Goal: Information Seeking & Learning: Learn about a topic

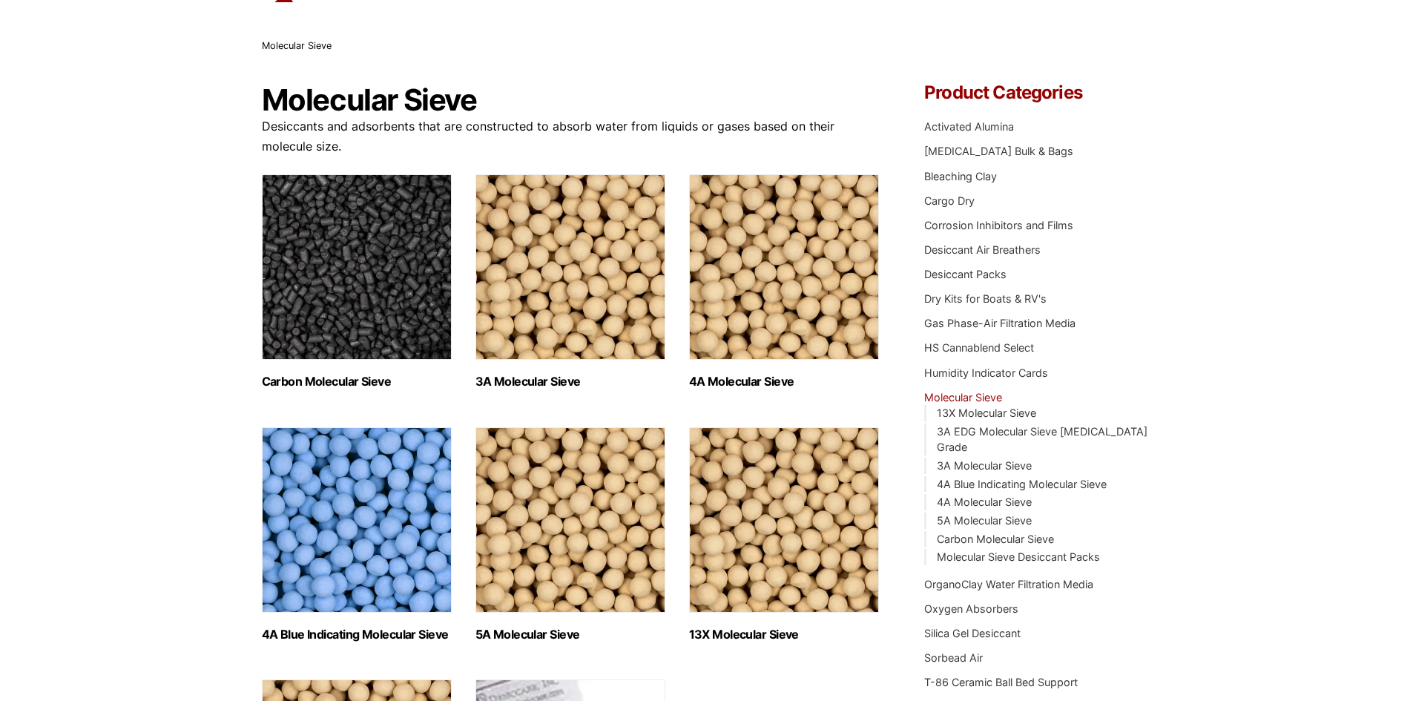
click at [767, 383] on h2 "4A Molecular Sieve (2)" at bounding box center [784, 381] width 190 height 14
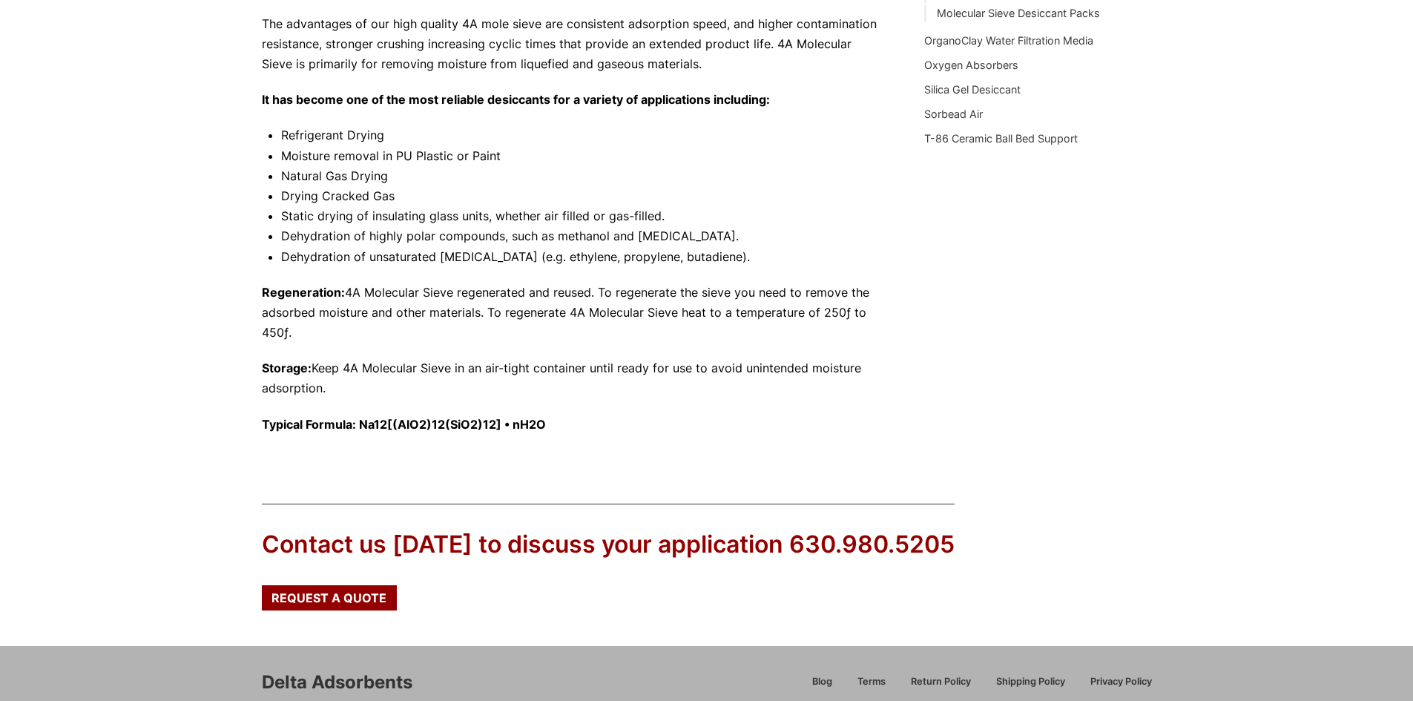
scroll to position [667, 0]
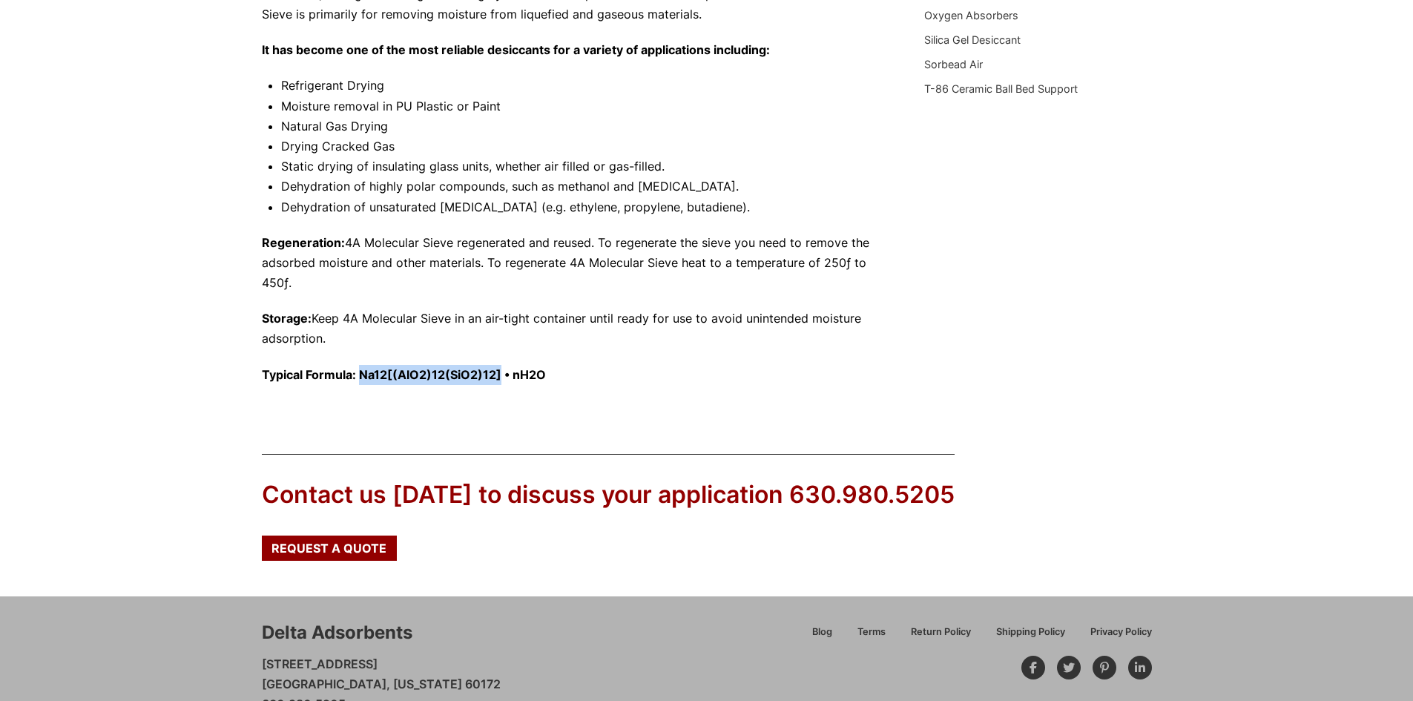
drag, startPoint x: 359, startPoint y: 374, endPoint x: 498, endPoint y: 386, distance: 139.1
copy strong "Na12[(AlO2)12(SiO2)12]"
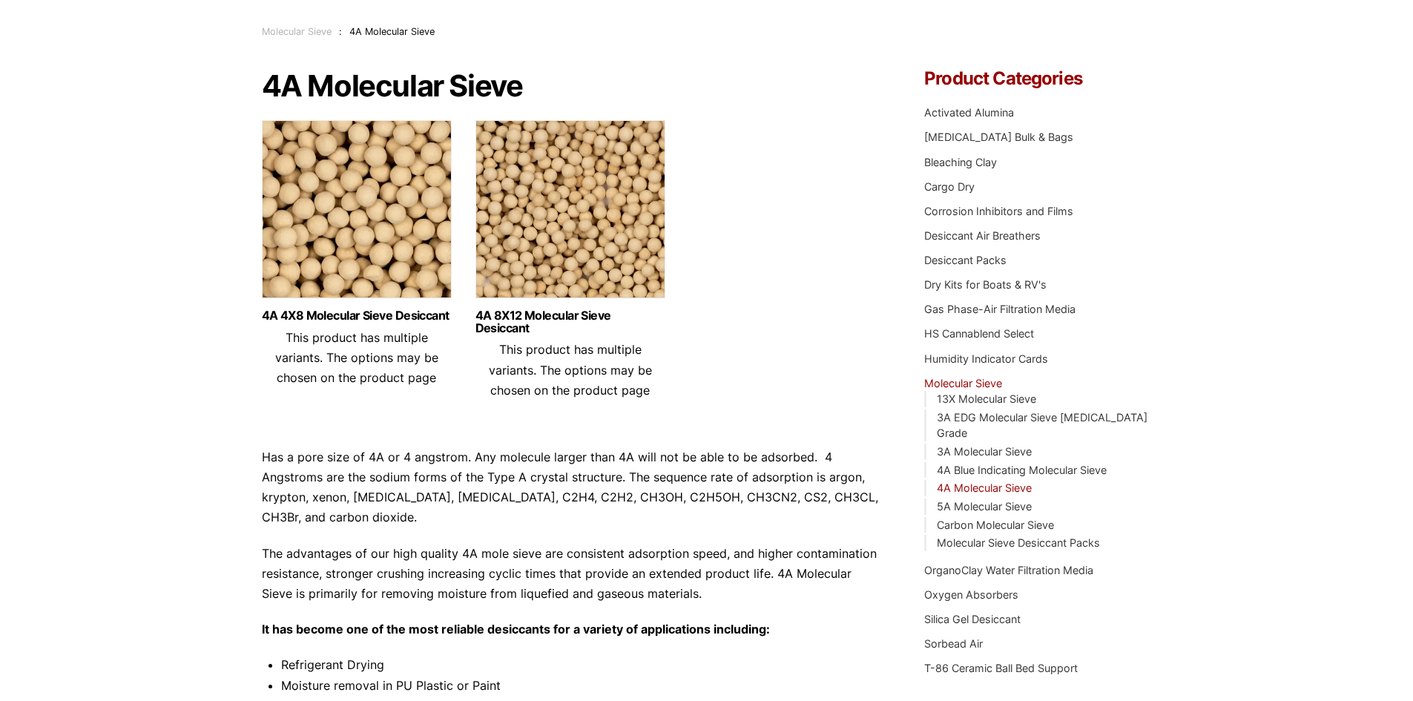
scroll to position [0, 0]
